Goal: Find specific page/section: Find specific page/section

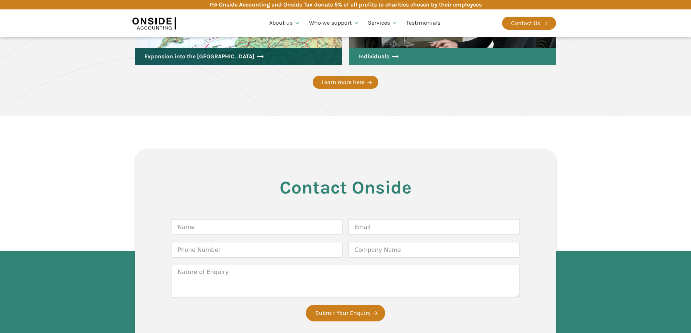
scroll to position [1108, 0]
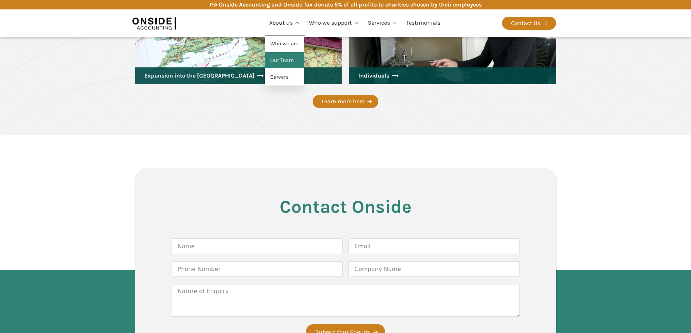
click at [281, 62] on link "Our Team" at bounding box center [284, 60] width 39 height 17
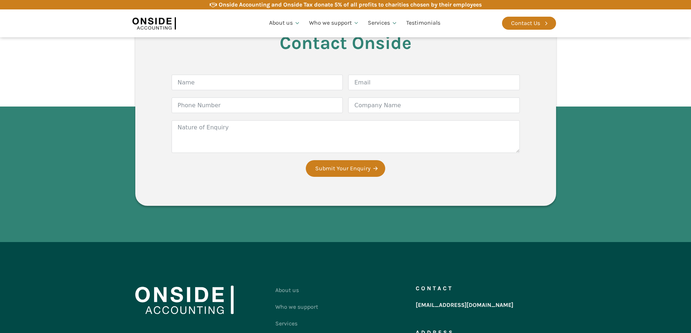
scroll to position [1958, 0]
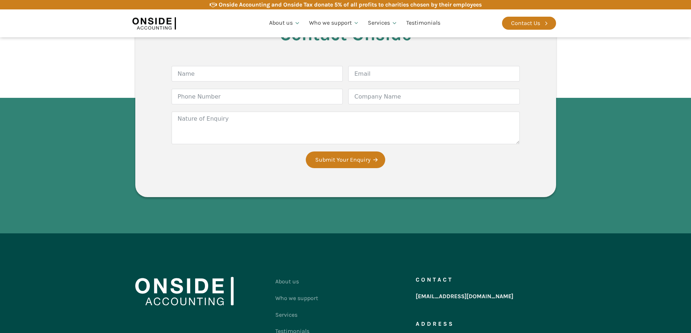
click at [96, 156] on section "Contact Onside Form Name Email Phone Number Company Name Nature of Enquiry Subm…" at bounding box center [345, 98] width 691 height 271
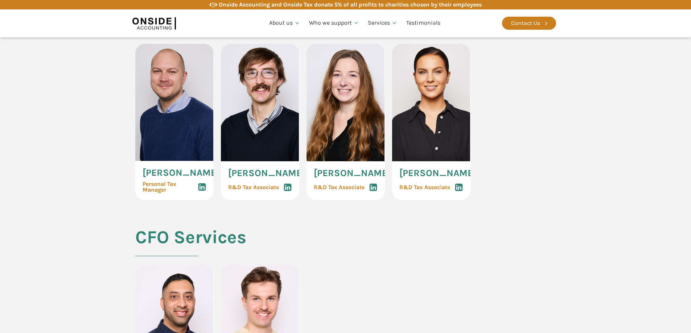
scroll to position [1450, 0]
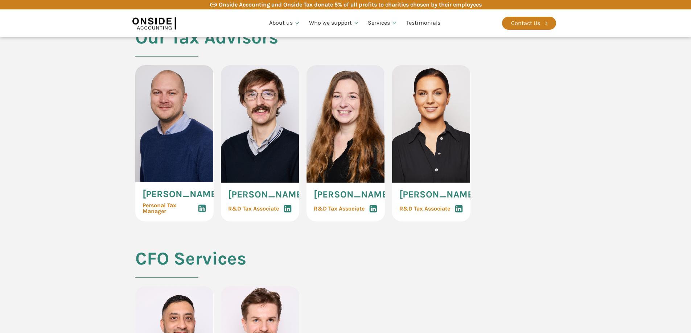
click at [82, 181] on section "Our Tax Advisors [PERSON_NAME] Personal Tax Manager [PERSON_NAME] R&D Tax Assoc…" at bounding box center [345, 139] width 691 height 222
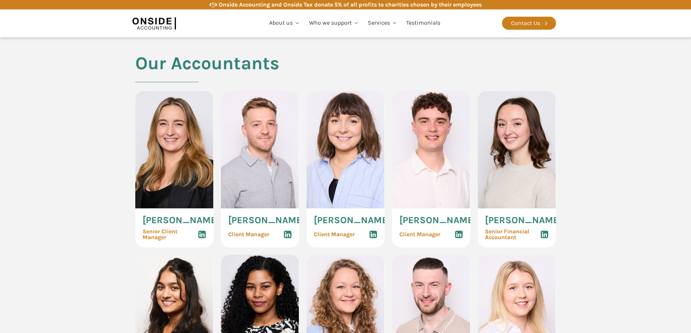
scroll to position [689, 0]
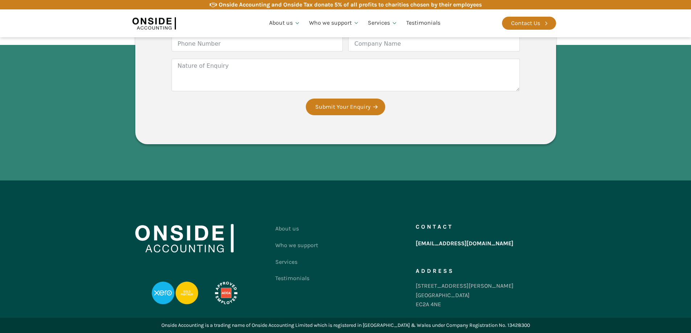
scroll to position [2085, 0]
